Goal: Transaction & Acquisition: Obtain resource

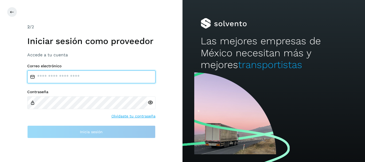
type input "**********"
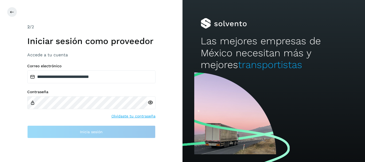
click at [152, 45] on h1 "Iniciar sesión como proveedor" at bounding box center [91, 41] width 128 height 10
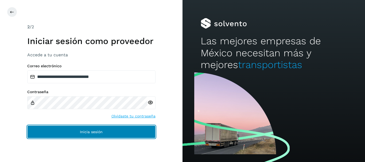
click at [112, 135] on button "Inicia sesión" at bounding box center [91, 132] width 128 height 13
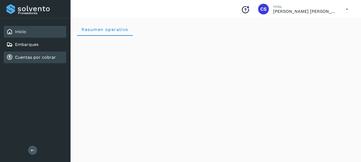
click at [34, 54] on div "Cuentas por cobrar" at bounding box center [35, 58] width 63 height 12
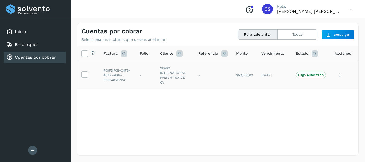
click at [339, 76] on icon at bounding box center [340, 75] width 11 height 11
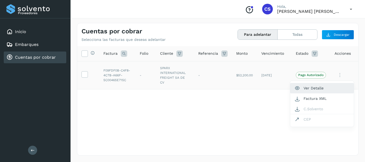
click at [330, 85] on button "Ver Detalle" at bounding box center [322, 88] width 64 height 10
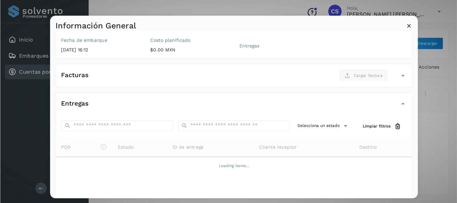
scroll to position [57, 0]
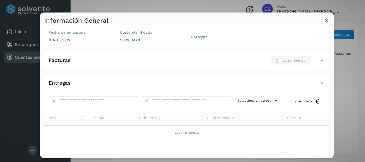
click at [325, 21] on icon at bounding box center [327, 21] width 6 height 6
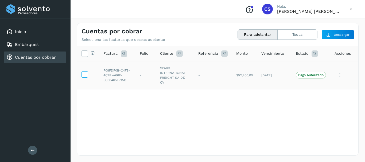
click at [85, 76] on icon at bounding box center [85, 74] width 6 height 6
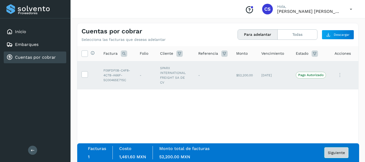
click at [337, 154] on span "Siguiente" at bounding box center [336, 153] width 17 height 4
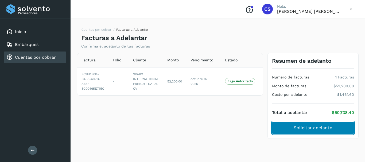
click at [277, 126] on button "Solicitar adelanto" at bounding box center [313, 128] width 82 height 13
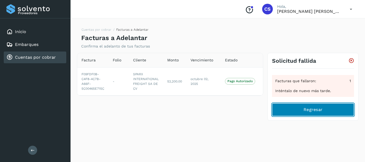
click at [285, 112] on button "Regresar" at bounding box center [313, 109] width 82 height 13
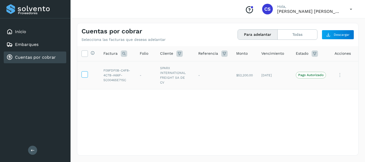
click at [86, 76] on icon at bounding box center [85, 74] width 6 height 6
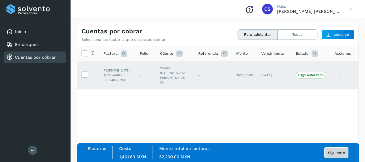
click at [335, 150] on button "Siguiente" at bounding box center [337, 153] width 24 height 11
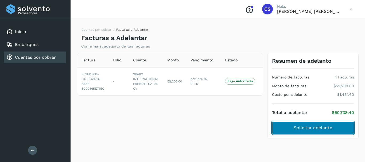
click at [331, 129] on span "Solicitar adelanto" at bounding box center [313, 128] width 39 height 6
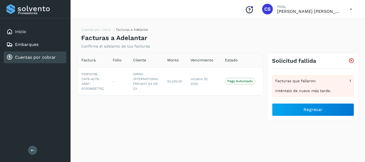
click at [351, 60] on icon at bounding box center [352, 61] width 6 height 6
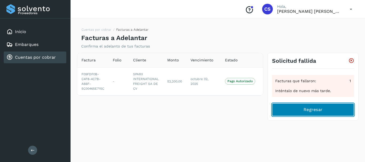
click at [316, 113] on button "Regresar" at bounding box center [313, 109] width 82 height 13
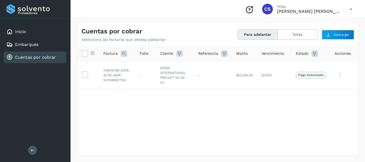
click at [257, 34] on button "Para adelantar" at bounding box center [258, 35] width 40 height 10
click at [83, 74] on icon at bounding box center [85, 74] width 6 height 6
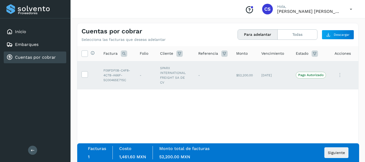
click at [202, 152] on div "Monto total de facturas 52,200.00 MXN" at bounding box center [184, 152] width 63 height 13
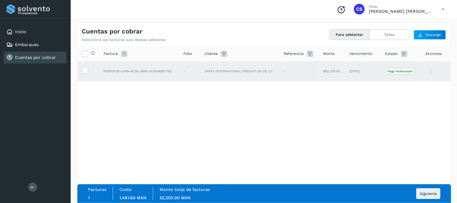
click at [365, 70] on icon at bounding box center [430, 71] width 11 height 11
click at [365, 83] on button "Ver Detalle" at bounding box center [414, 84] width 64 height 10
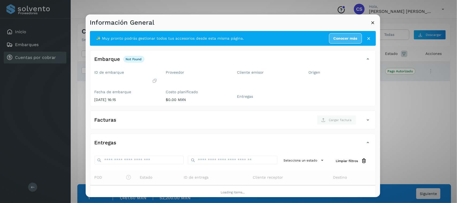
scroll to position [53, 0]
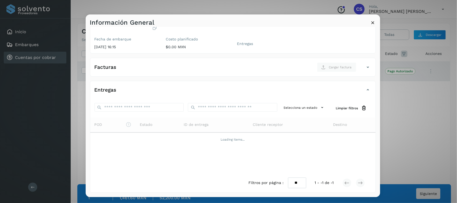
click at [344, 33] on div "Origen" at bounding box center [339, 34] width 71 height 38
click at [365, 22] on icon at bounding box center [373, 23] width 6 height 6
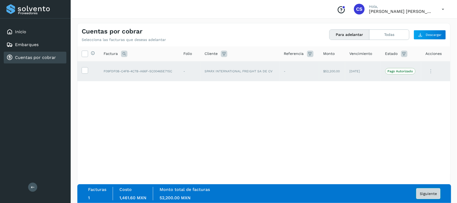
click at [365, 162] on button "Siguiente" at bounding box center [428, 193] width 24 height 11
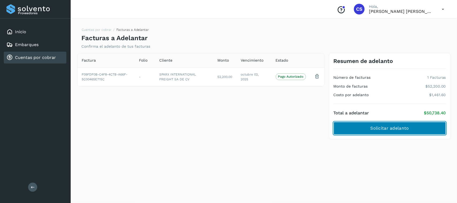
click at [365, 124] on button "Solicitar adelanto" at bounding box center [389, 128] width 112 height 13
